Goal: Transaction & Acquisition: Purchase product/service

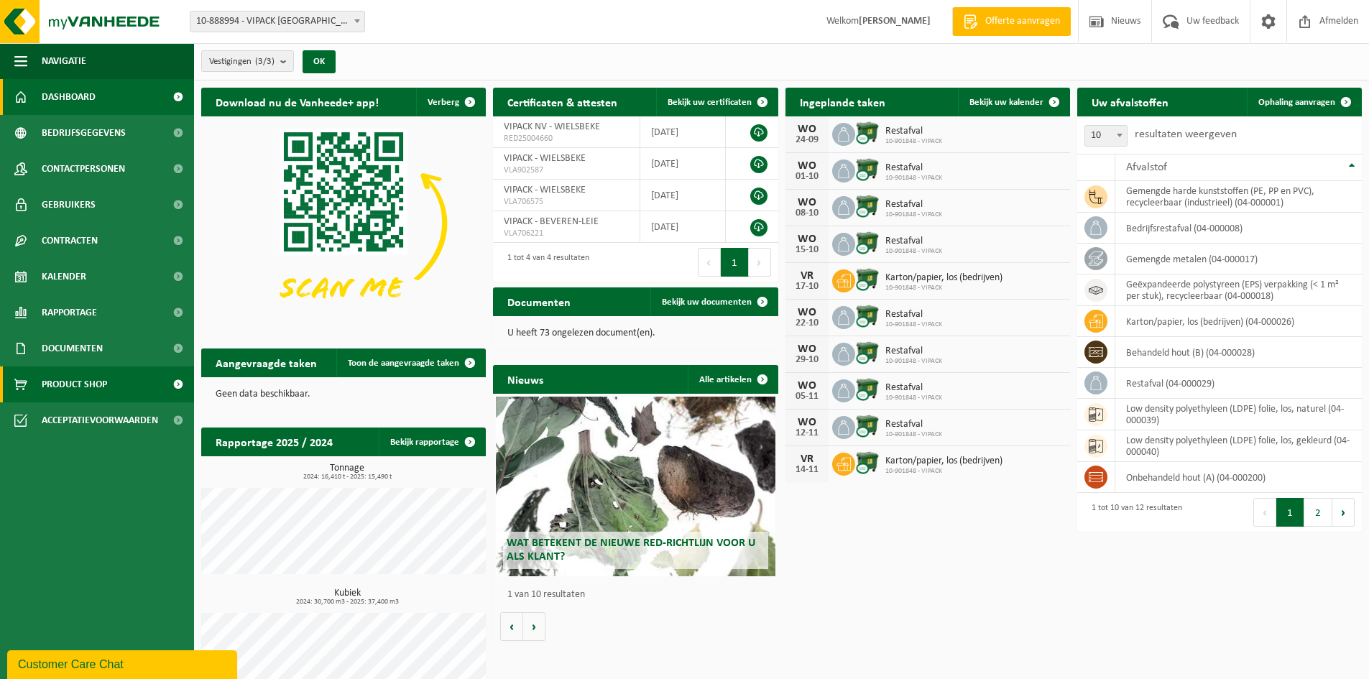
click at [88, 382] on span "Product Shop" at bounding box center [74, 384] width 65 height 36
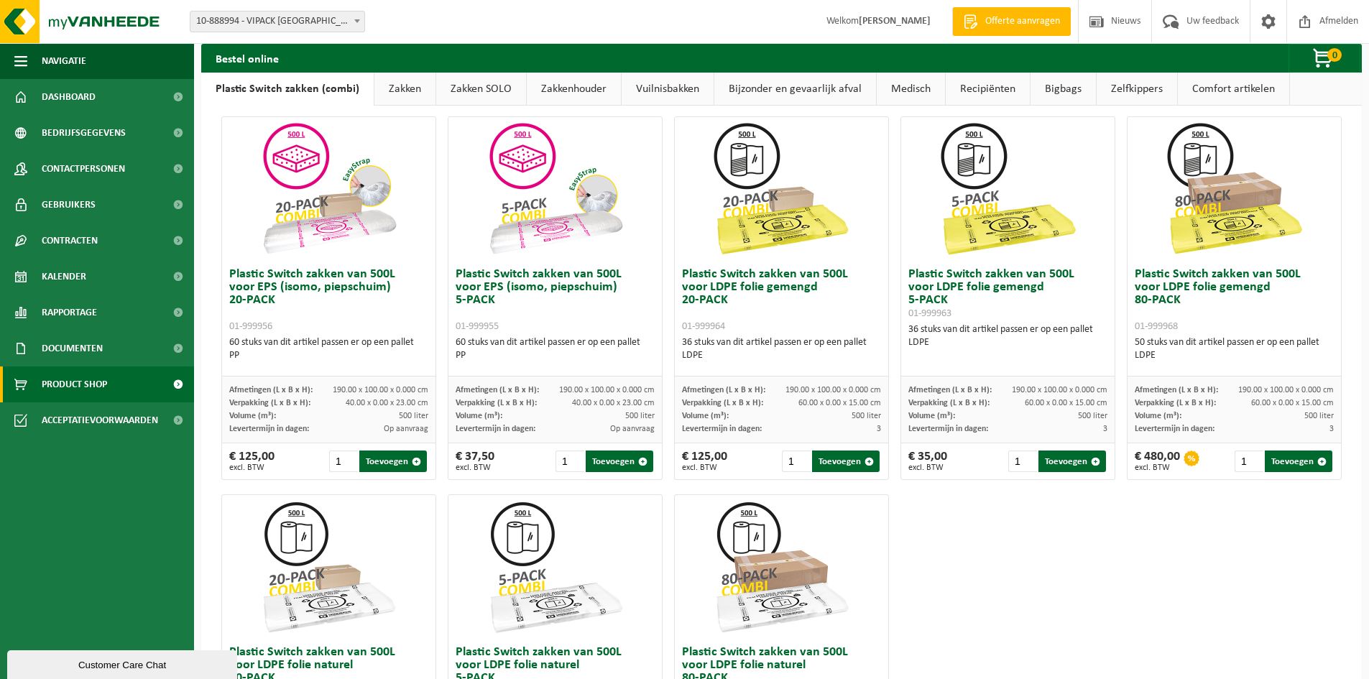
scroll to position [491, 0]
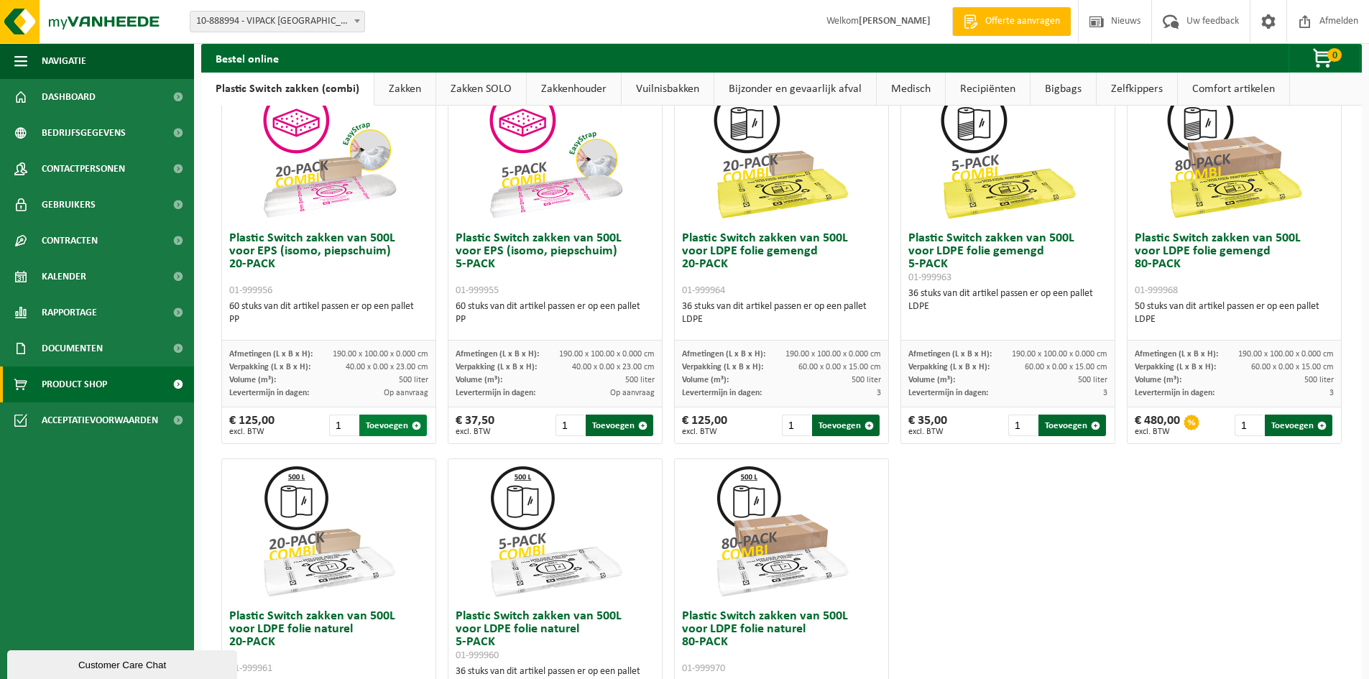
click at [384, 425] on button "Toevoegen" at bounding box center [393, 426] width 68 height 22
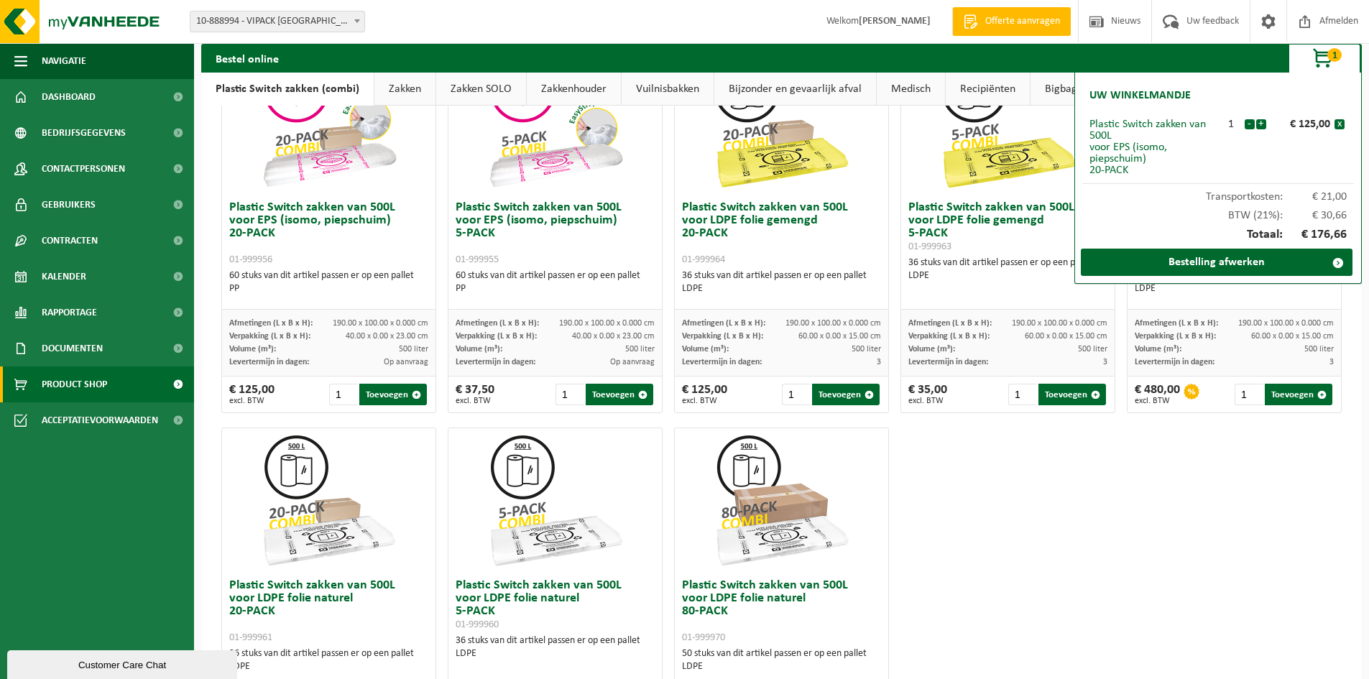
scroll to position [443, 0]
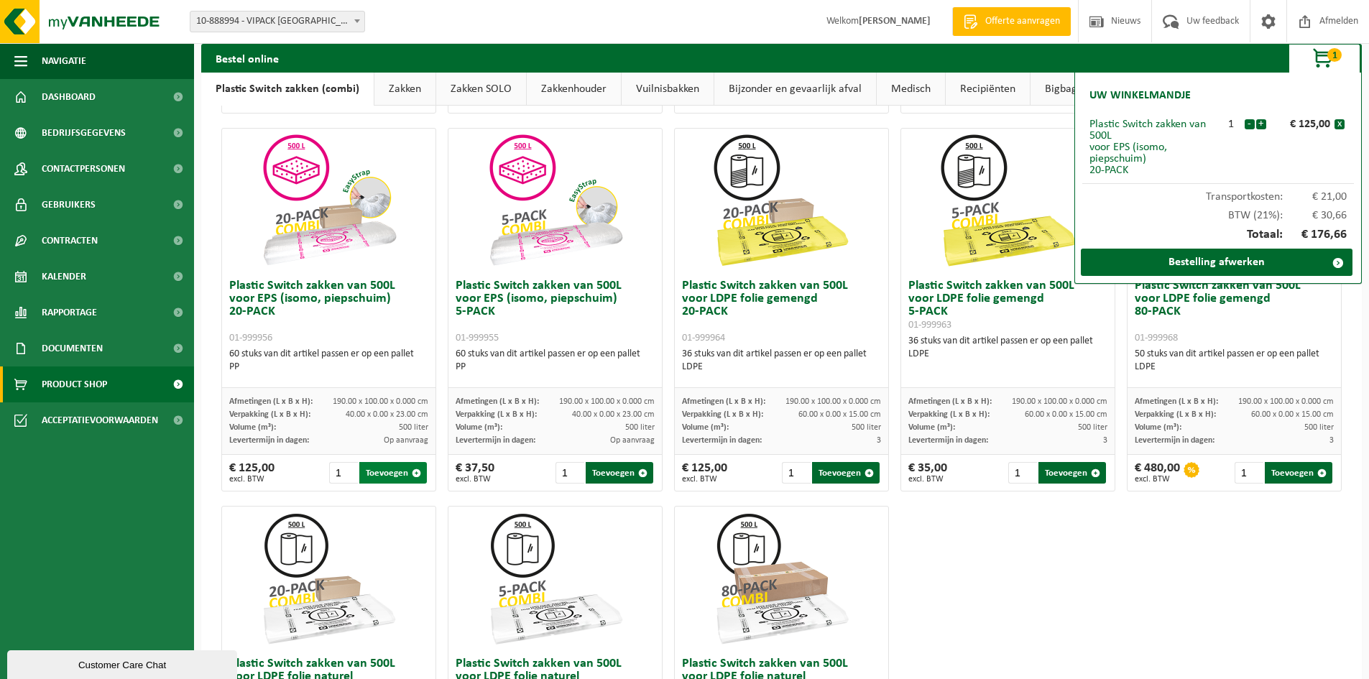
click at [385, 470] on button "Toevoegen" at bounding box center [393, 473] width 68 height 22
click at [1219, 261] on link "Bestelling afwerken" at bounding box center [1217, 262] width 272 height 27
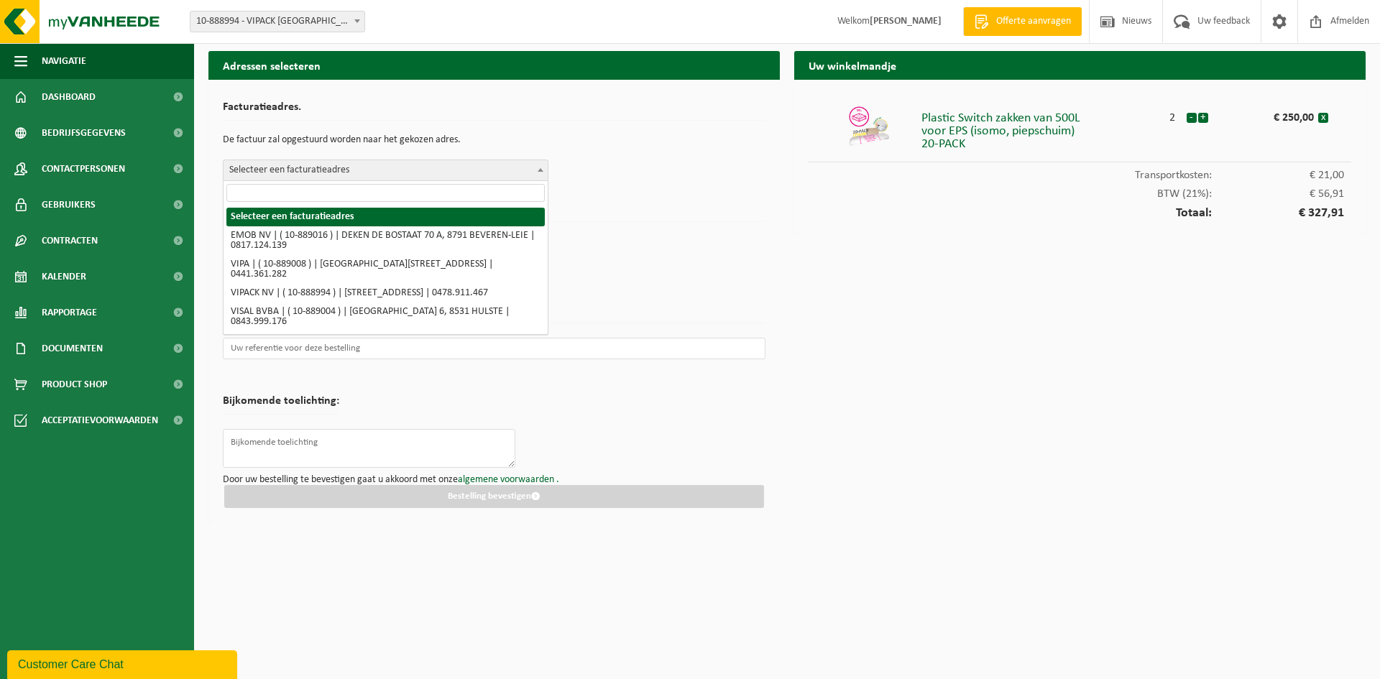
click at [333, 172] on span "Selecteer een facturatieadres" at bounding box center [385, 170] width 324 height 20
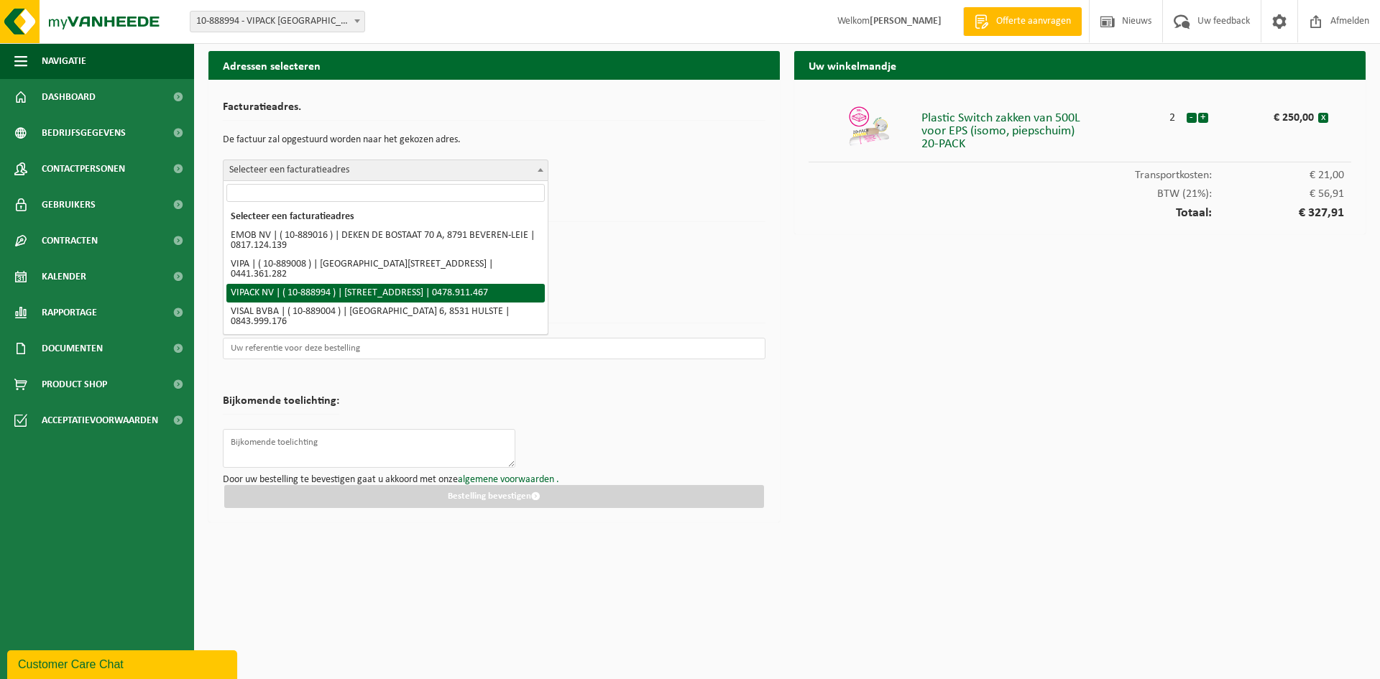
select select "113748"
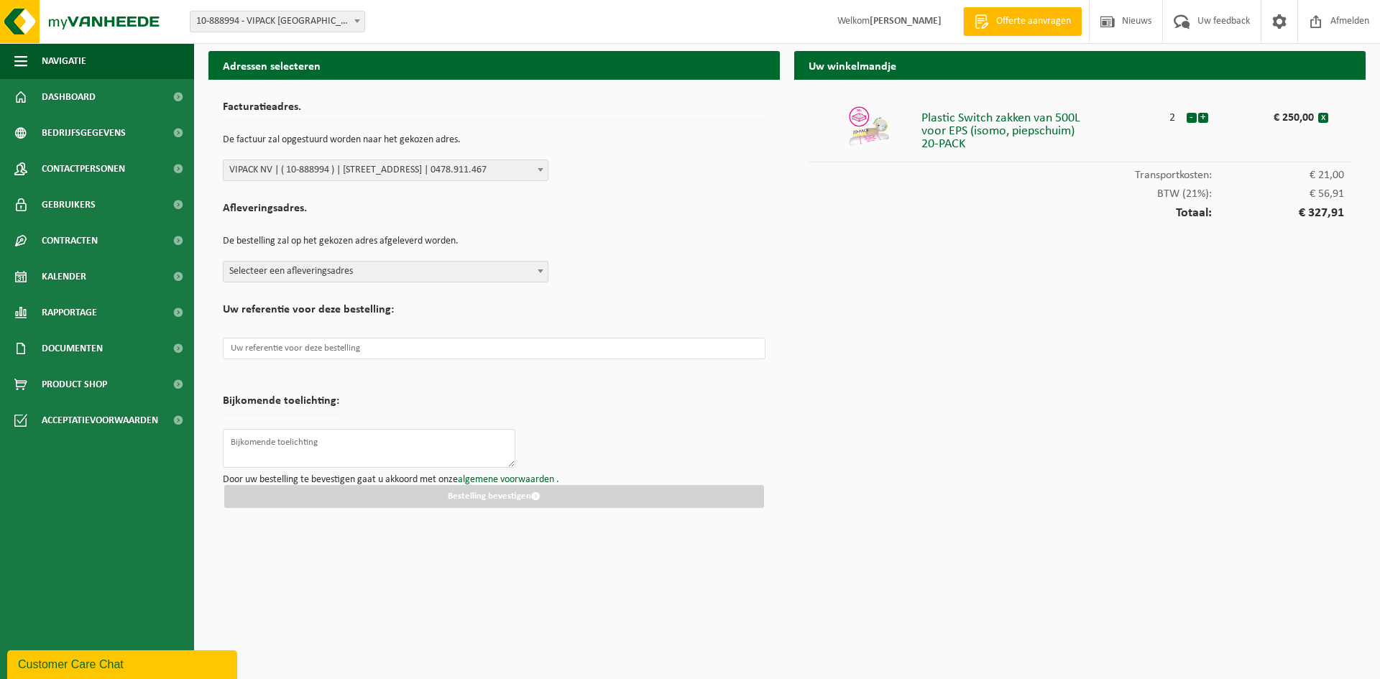
click at [344, 274] on span "Selecteer een afleveringsadres" at bounding box center [385, 272] width 324 height 20
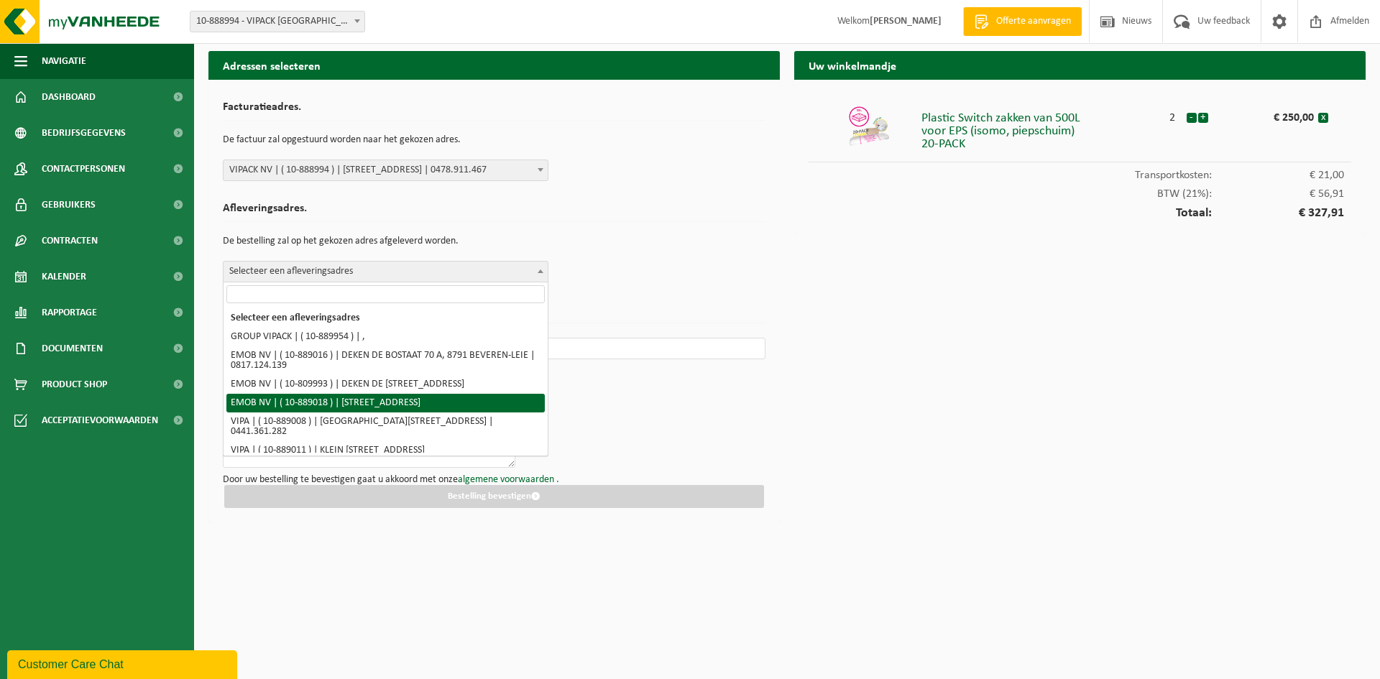
scroll to position [78, 0]
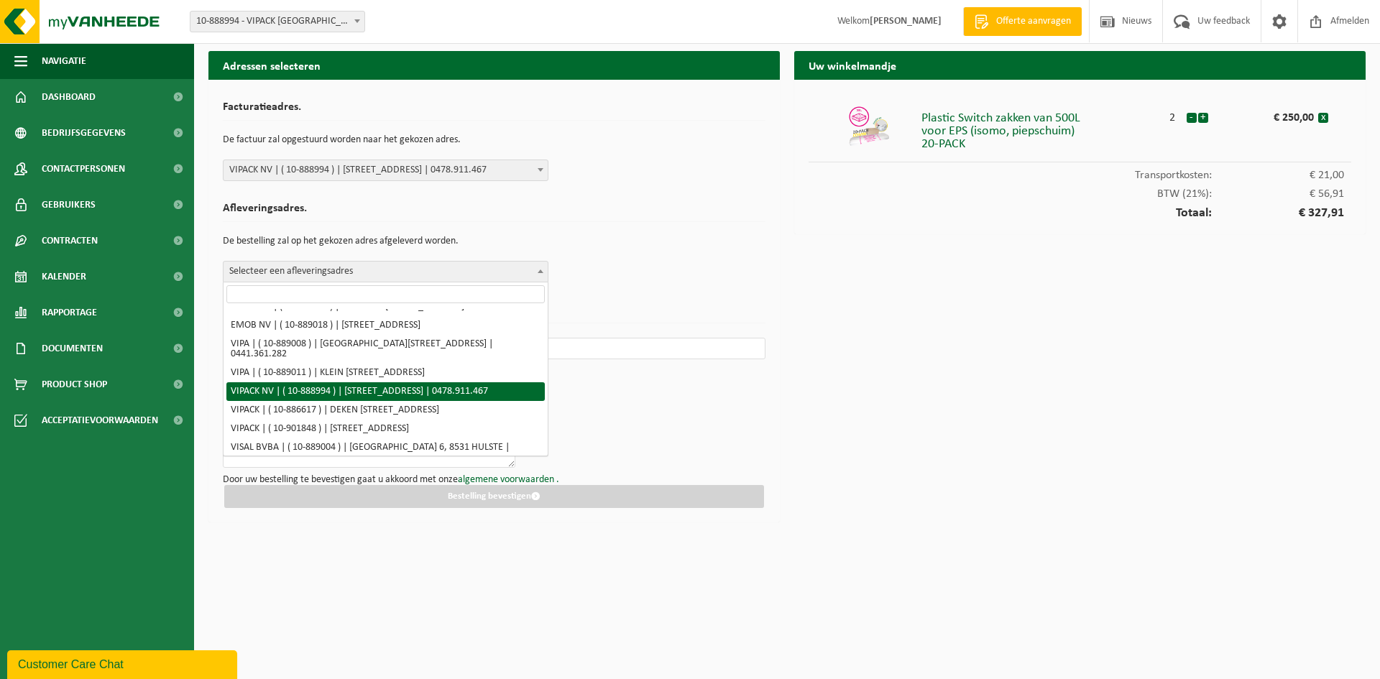
select select "113748"
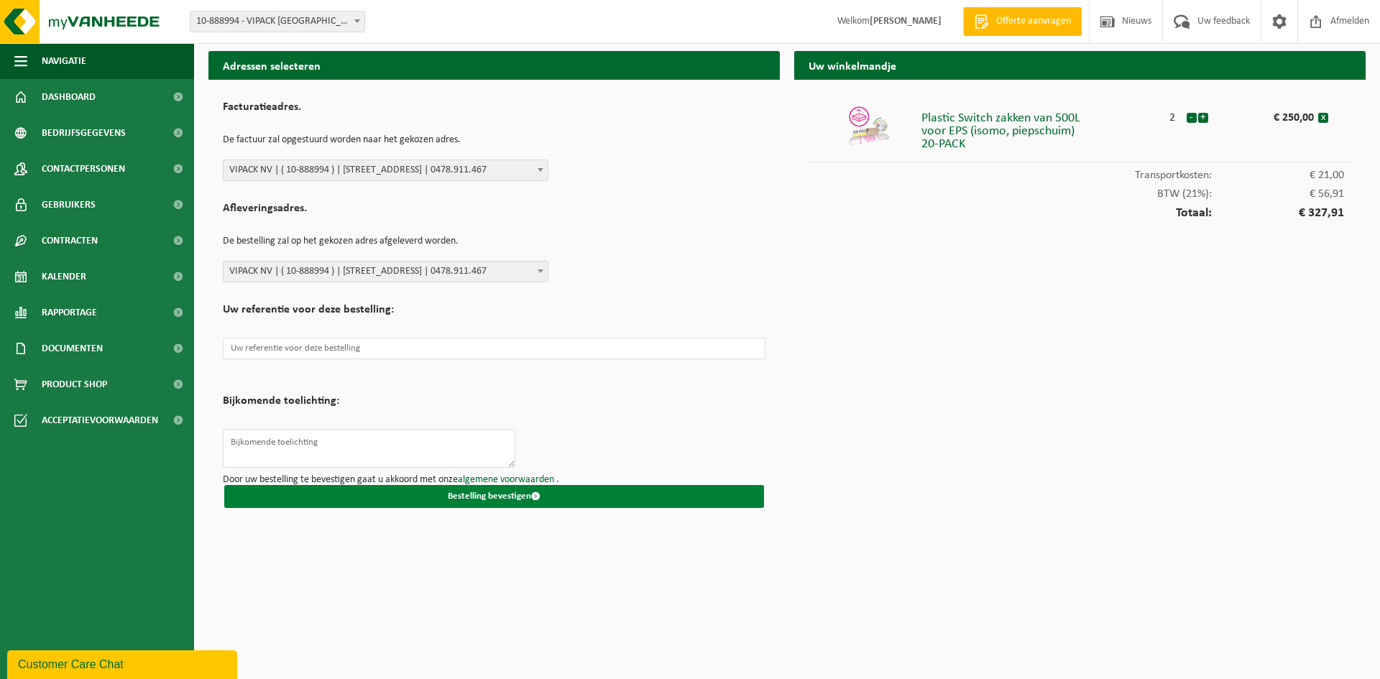
click at [491, 501] on button "Bestelling bevestigen" at bounding box center [494, 496] width 540 height 23
